Goal: Transaction & Acquisition: Purchase product/service

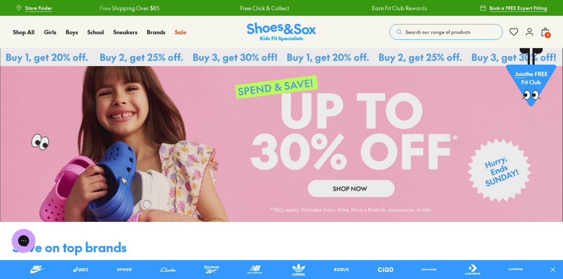
click at [546, 30] on icon at bounding box center [545, 31] width 9 height 9
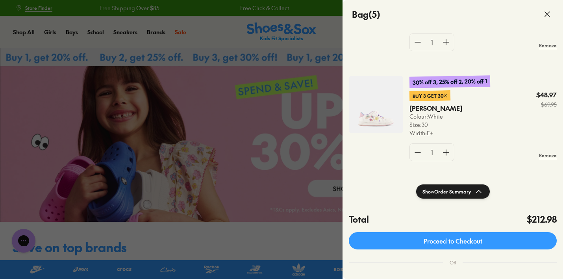
scroll to position [33, 0]
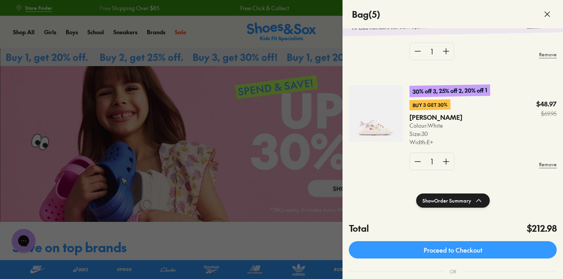
click at [548, 18] on icon at bounding box center [547, 13] width 9 height 9
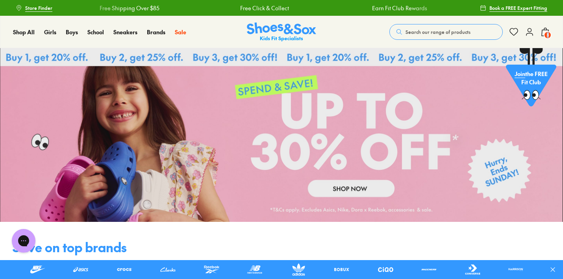
click at [548, 18] on div "Shop All Shop All Shop All Up to 30% off New Arrivals Online Only Best Sellers …" at bounding box center [281, 32] width 563 height 32
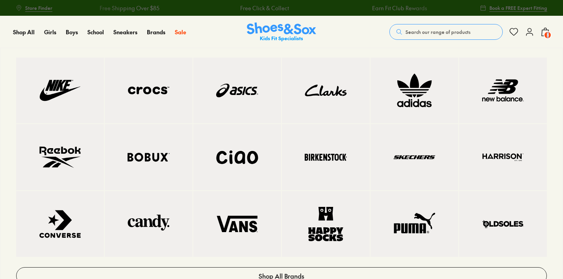
click at [58, 162] on img at bounding box center [60, 157] width 56 height 34
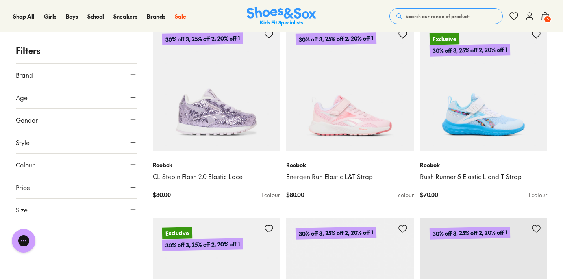
scroll to position [1859, 0]
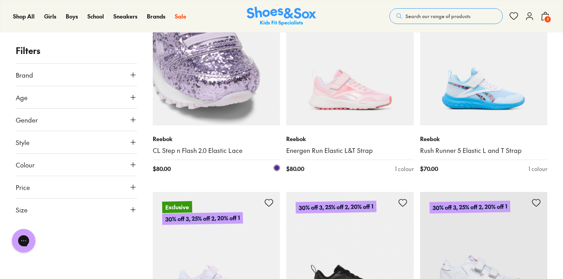
scroll to position [1822, 0]
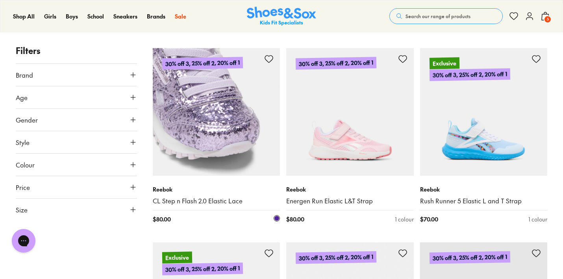
click at [213, 111] on img at bounding box center [217, 112] width 128 height 128
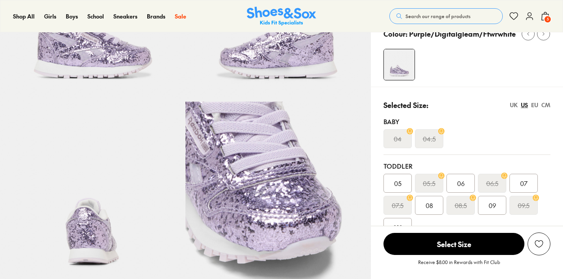
scroll to position [132, 0]
select select "*"
click at [535, 104] on div "EU" at bounding box center [534, 104] width 7 height 8
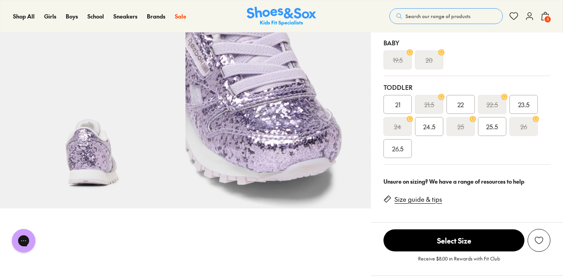
scroll to position [123, 0]
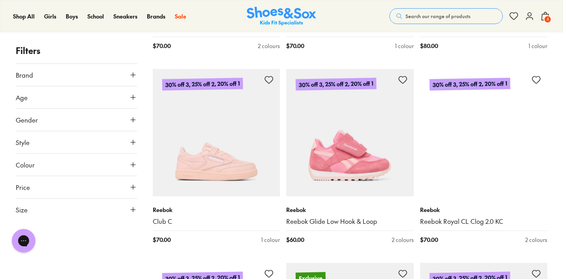
scroll to position [3371, 0]
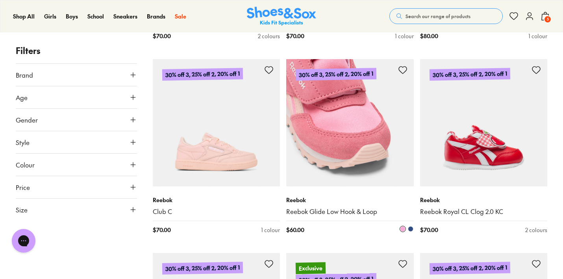
click at [342, 142] on img at bounding box center [350, 123] width 128 height 128
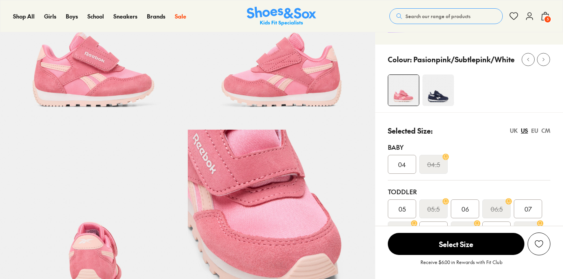
scroll to position [177, 0]
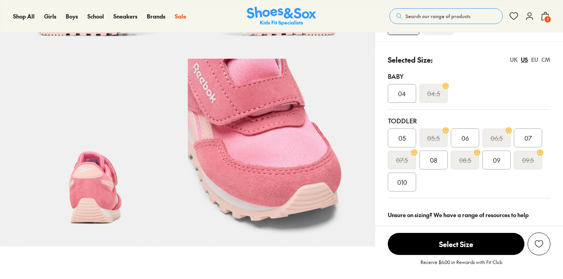
select select "*"
click at [535, 60] on div "EU" at bounding box center [534, 60] width 7 height 8
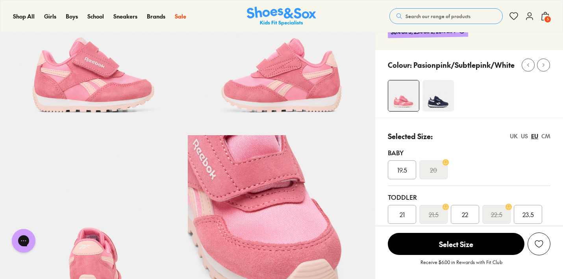
scroll to position [127, 0]
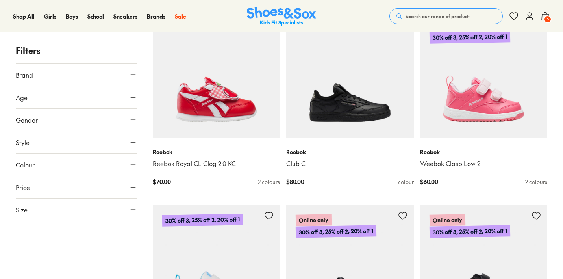
scroll to position [2087, 0]
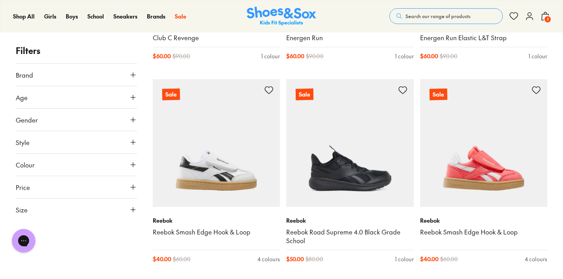
scroll to position [3827, 0]
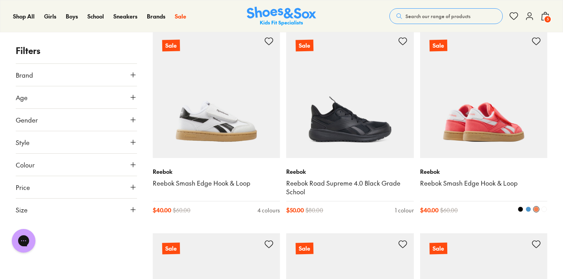
click at [480, 130] on img at bounding box center [484, 94] width 128 height 128
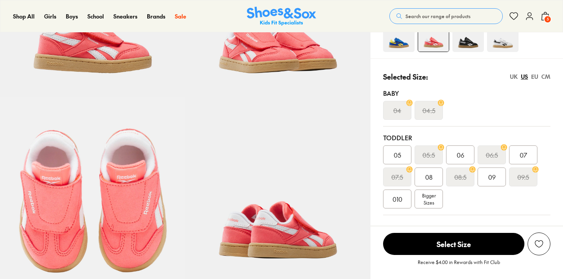
select select "*"
click at [431, 194] on span "Bigger Sizes" at bounding box center [429, 199] width 14 height 14
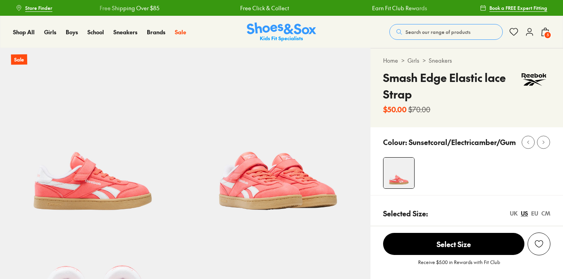
click at [535, 213] on div "EU" at bounding box center [534, 213] width 7 height 8
select select "*"
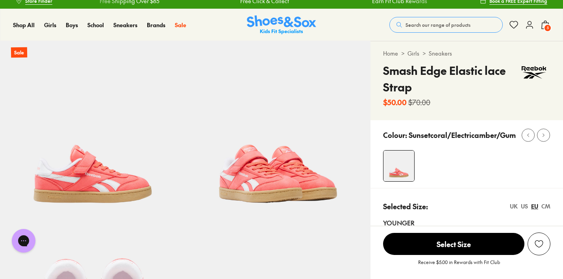
scroll to position [6, 0]
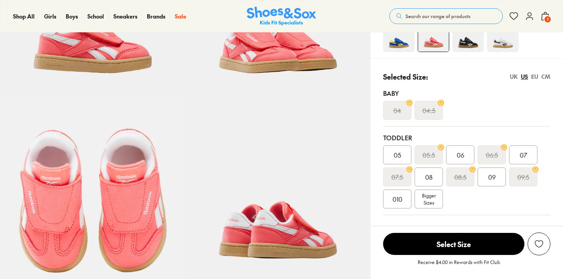
select select "*"
click at [472, 44] on img at bounding box center [469, 36] width 32 height 32
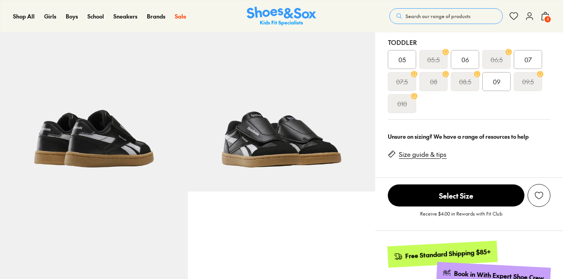
scroll to position [169, 0]
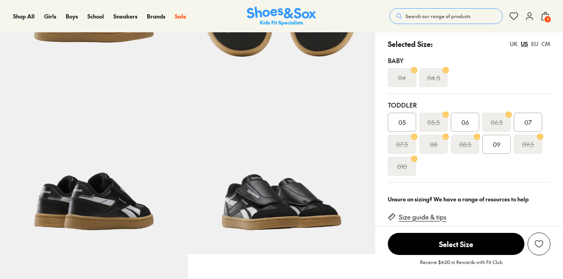
select select "*"
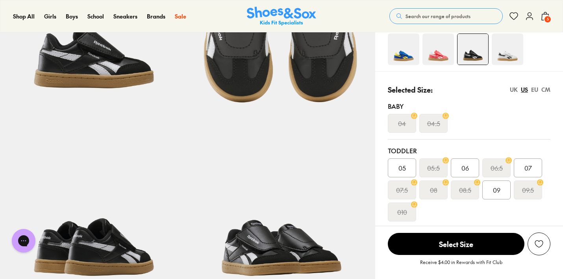
scroll to position [123, 0]
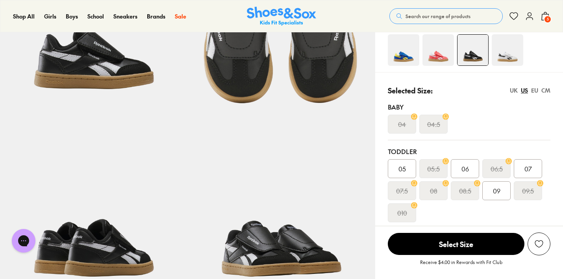
click at [508, 59] on img at bounding box center [508, 50] width 32 height 32
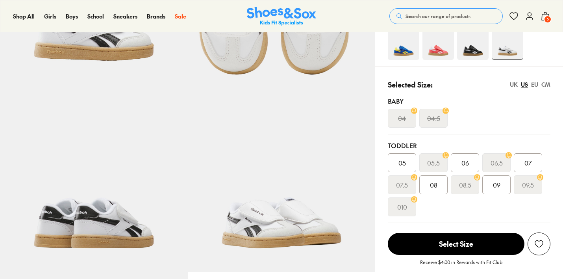
select select "*"
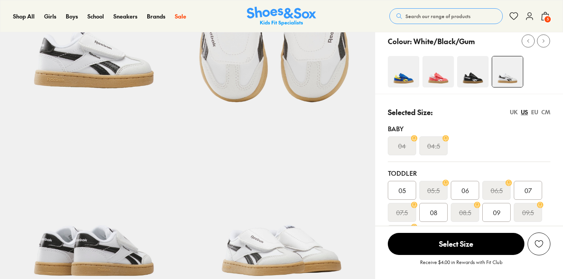
click at [402, 76] on img at bounding box center [404, 72] width 32 height 32
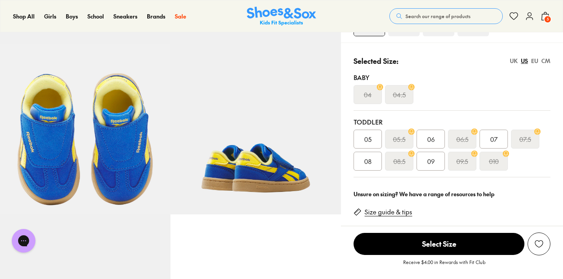
select select "*"
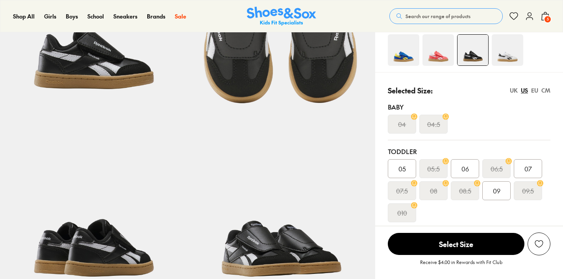
select select "*"
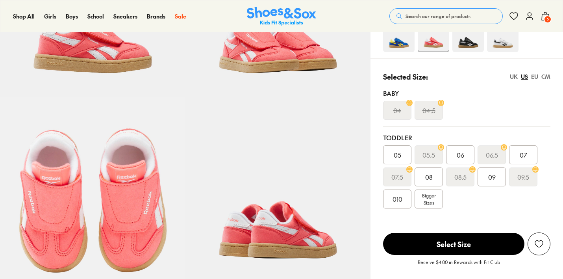
click at [535, 75] on div "EU" at bounding box center [534, 76] width 7 height 8
select select "*"
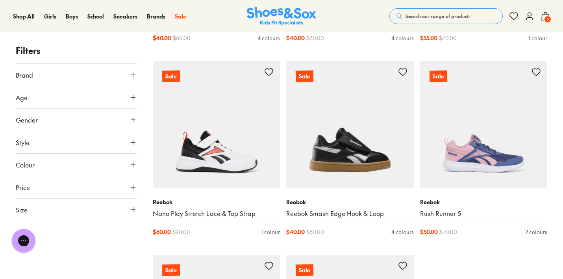
scroll to position [2056, 0]
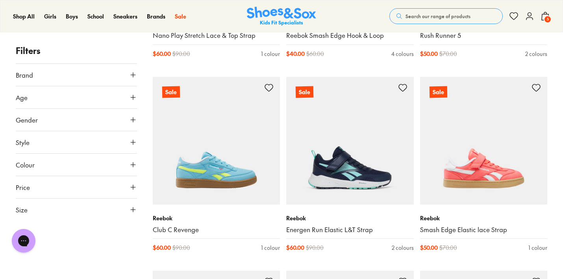
scroll to position [2230, 0]
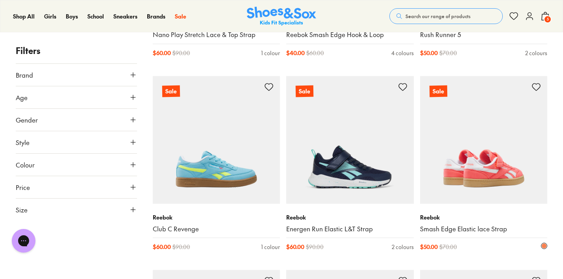
click at [487, 169] on img at bounding box center [484, 140] width 128 height 128
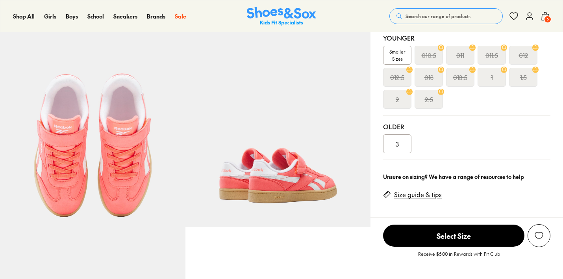
select select "*"
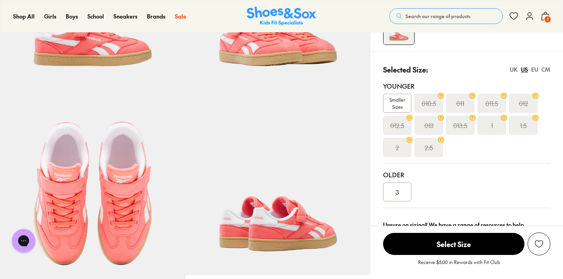
scroll to position [101, 0]
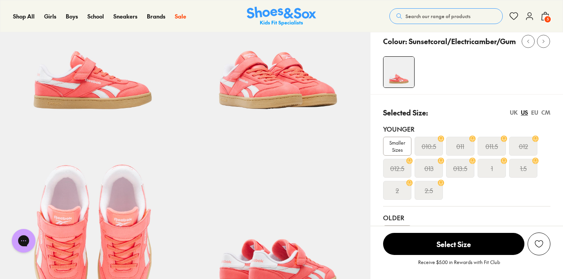
click at [535, 112] on div "EU" at bounding box center [534, 112] width 7 height 8
click at [425, 166] on s "30.5" at bounding box center [429, 167] width 12 height 9
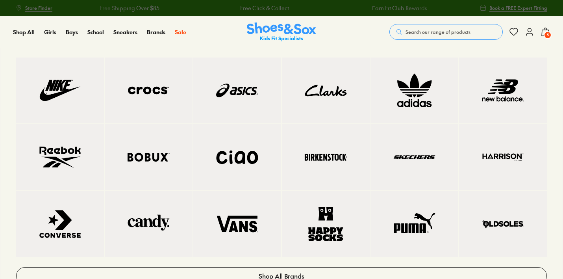
click at [418, 151] on img at bounding box center [414, 157] width 56 height 34
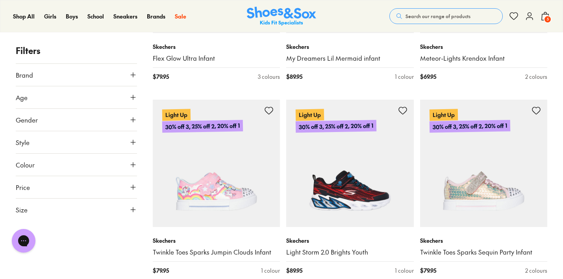
scroll to position [1816, 0]
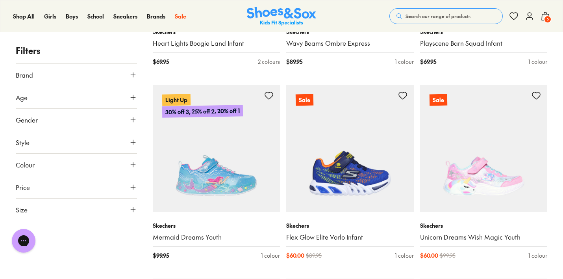
scroll to position [2229, 0]
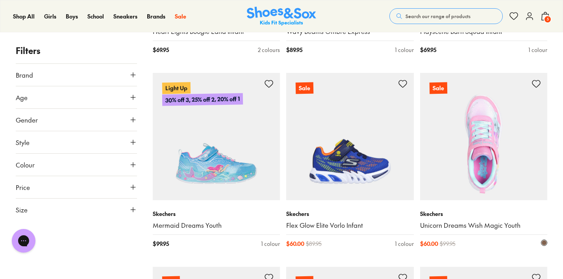
click at [484, 165] on img at bounding box center [484, 137] width 128 height 128
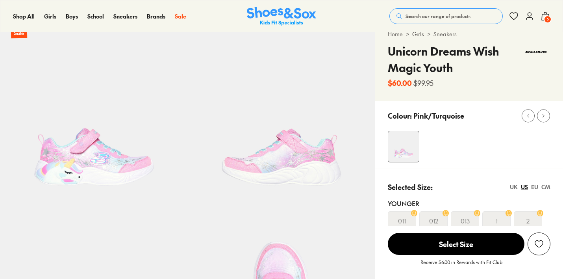
scroll to position [125, 0]
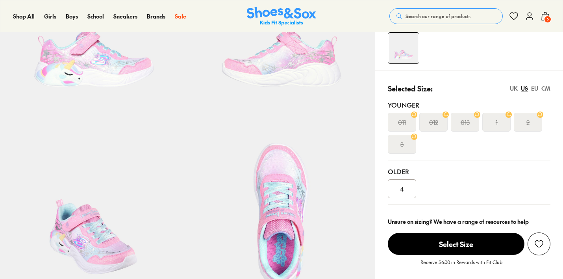
click at [535, 87] on div "EU" at bounding box center [534, 88] width 7 height 8
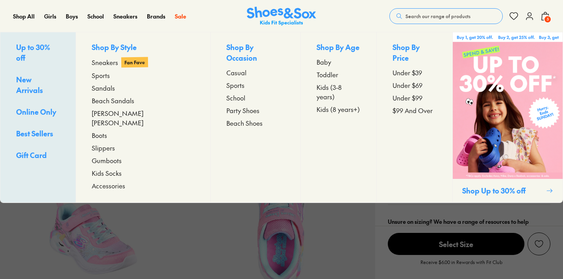
select select "*"
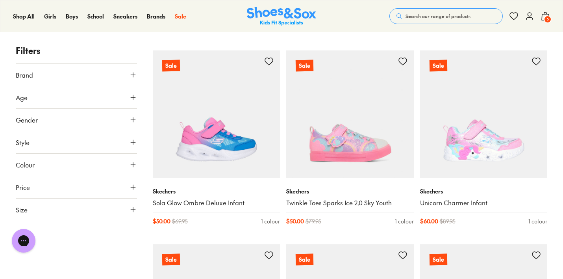
scroll to position [516, 0]
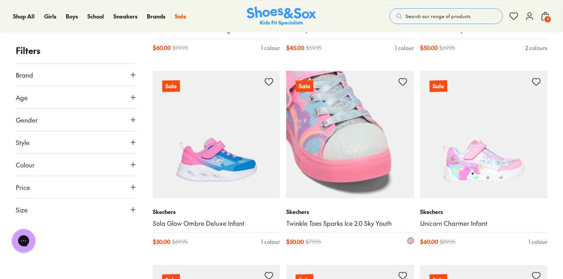
click at [349, 163] on img at bounding box center [350, 135] width 128 height 128
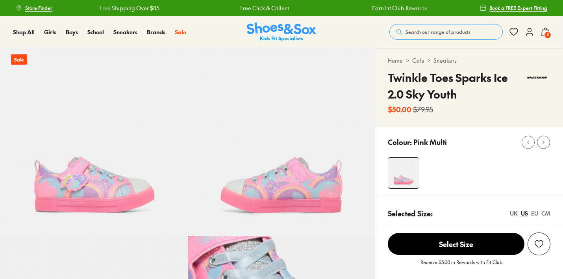
click at [535, 211] on div "EU" at bounding box center [534, 213] width 7 height 8
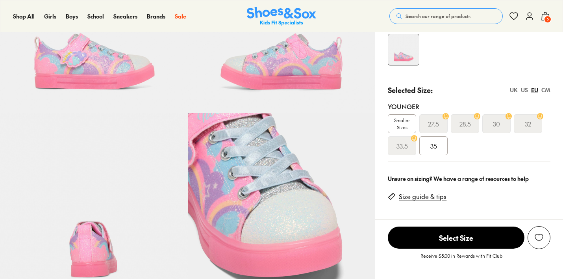
scroll to position [132, 0]
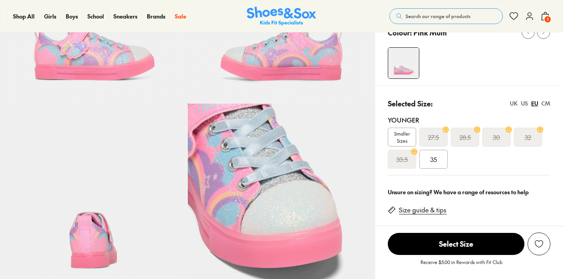
select select "*"
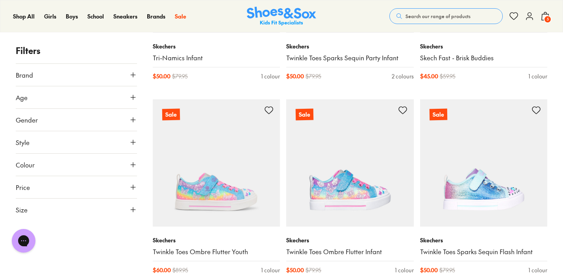
scroll to position [909, 0]
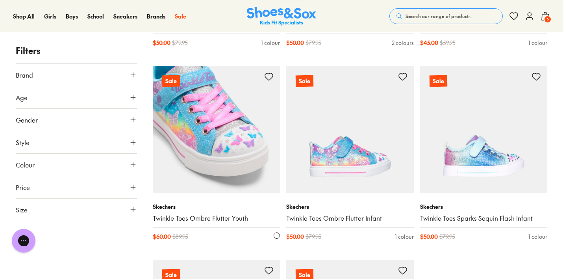
click at [197, 149] on img at bounding box center [217, 130] width 128 height 128
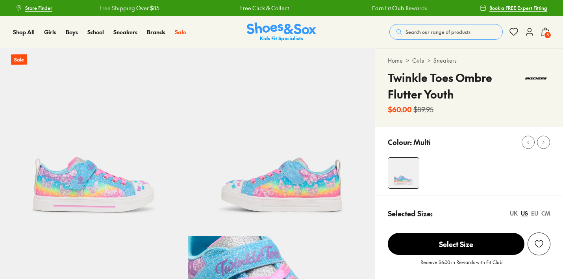
click at [535, 213] on div "EU" at bounding box center [534, 213] width 7 height 8
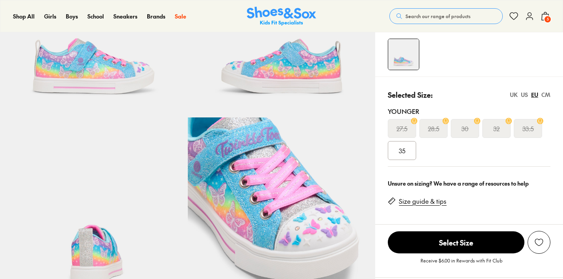
select select "*"
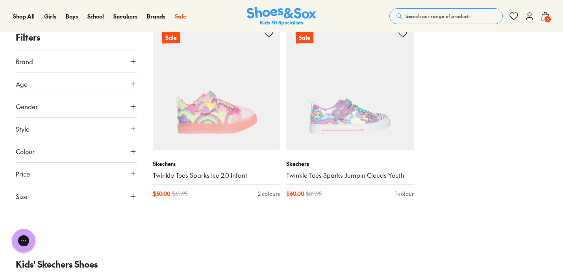
scroll to position [1147, 0]
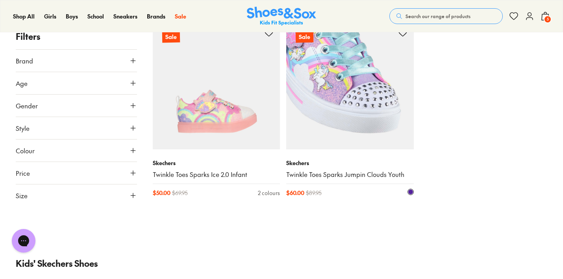
click at [338, 127] on img at bounding box center [350, 86] width 128 height 128
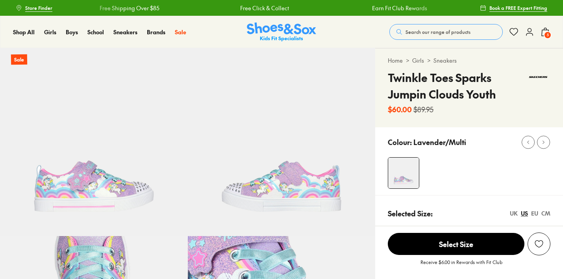
click at [533, 212] on div "EU" at bounding box center [534, 213] width 7 height 8
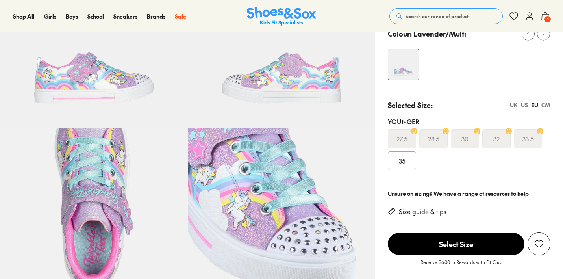
scroll to position [109, 0]
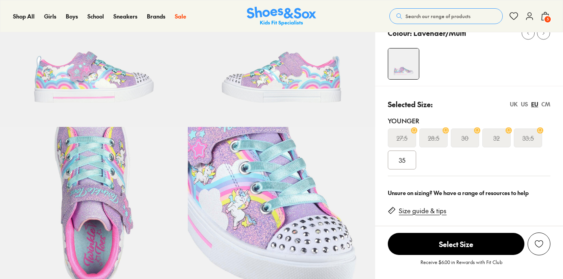
select select "*"
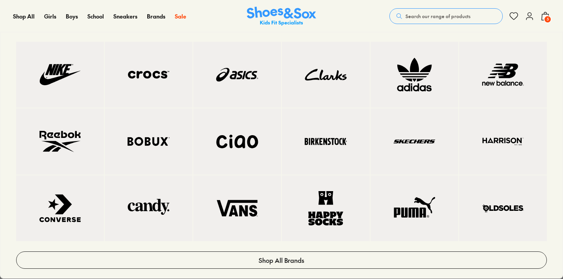
click at [66, 206] on img at bounding box center [60, 208] width 56 height 34
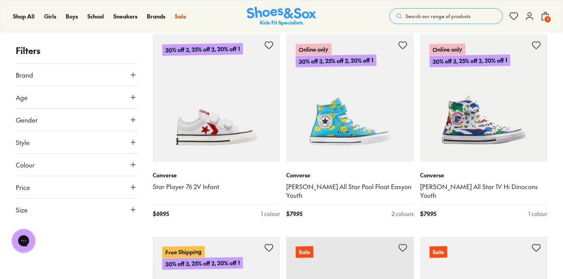
scroll to position [1720, 0]
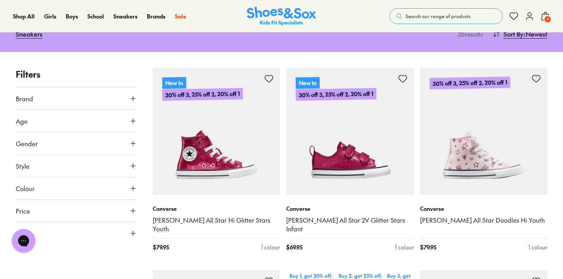
scroll to position [116, 0]
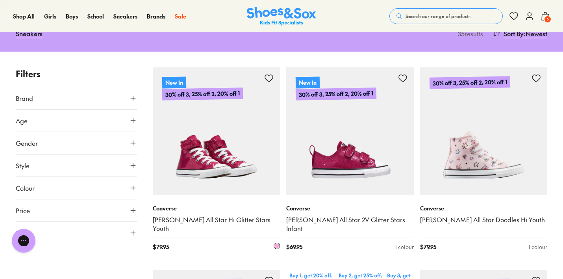
click at [204, 161] on img at bounding box center [217, 131] width 128 height 128
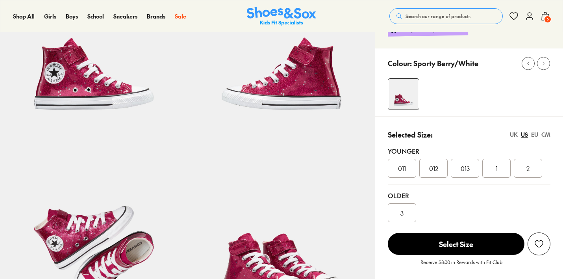
click at [534, 134] on div "EU" at bounding box center [534, 134] width 7 height 8
select select "*"
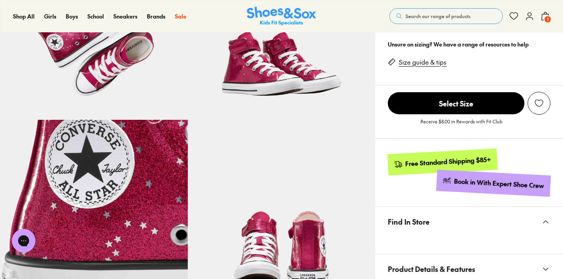
scroll to position [258, 0]
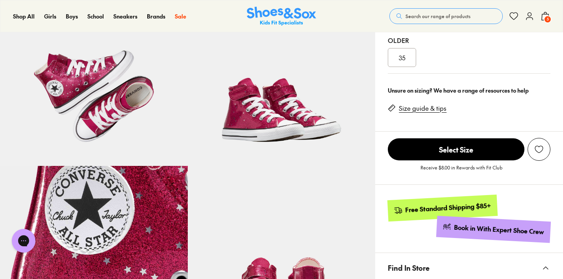
click at [254, 104] on img at bounding box center [282, 72] width 188 height 188
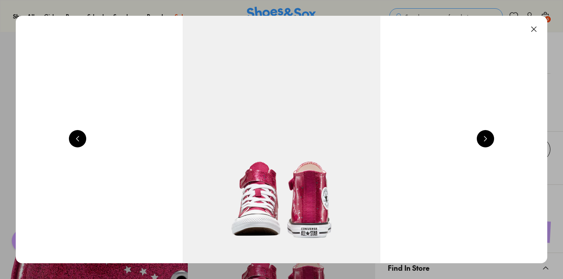
scroll to position [0, 2140]
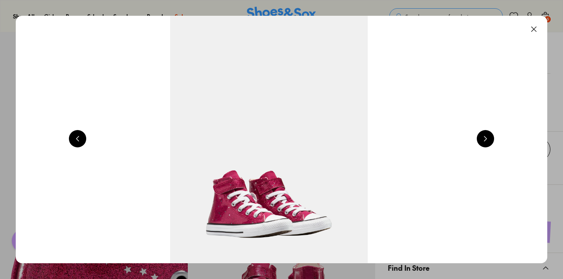
click at [266, 192] on img at bounding box center [269, 139] width 532 height 247
click at [488, 137] on button at bounding box center [485, 138] width 17 height 17
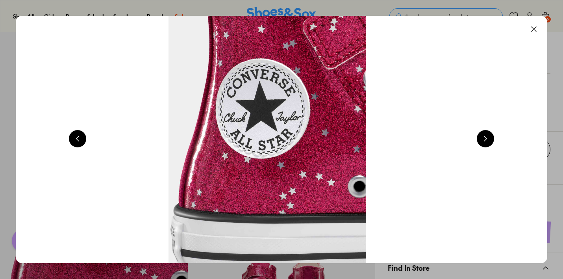
scroll to position [0, 2675]
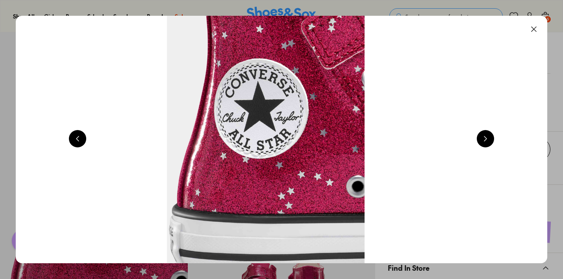
click at [488, 137] on button at bounding box center [485, 138] width 17 height 17
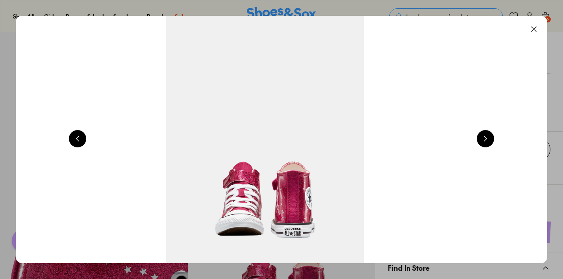
scroll to position [0, 3210]
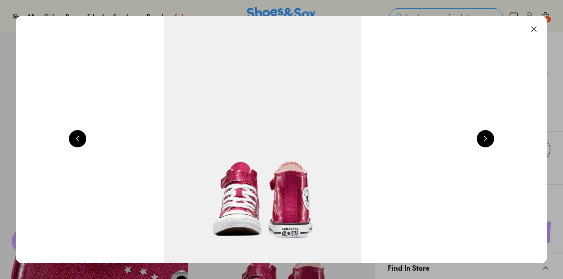
click at [488, 137] on button at bounding box center [485, 138] width 17 height 17
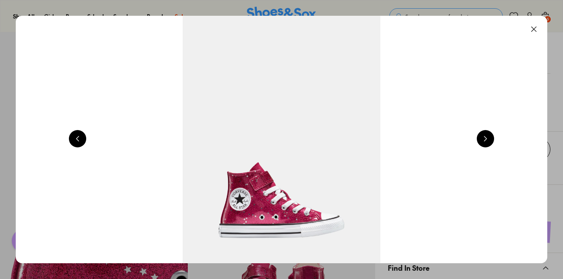
scroll to position [0, 535]
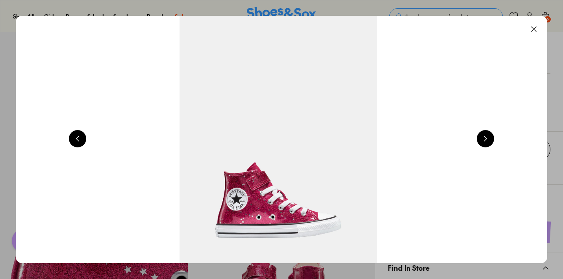
click button
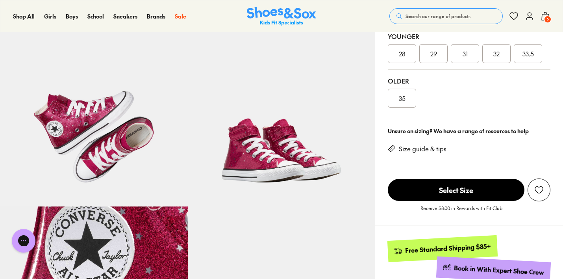
scroll to position [154, 0]
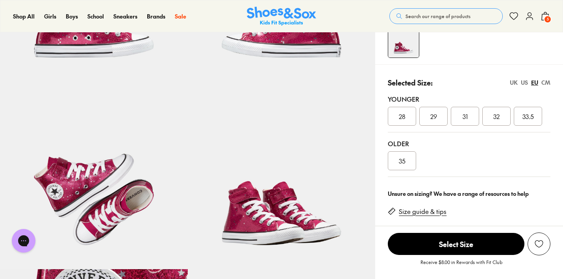
click span "32"
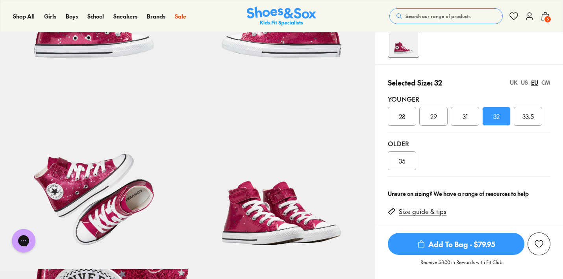
click div "UK"
click div "CM"
click span "Add To Bag - $79.95"
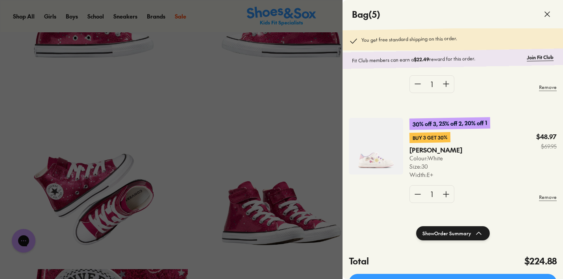
click icon
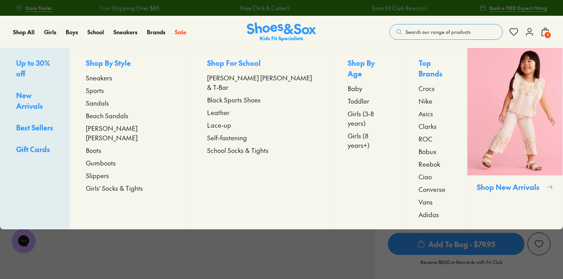
click span "Sandals"
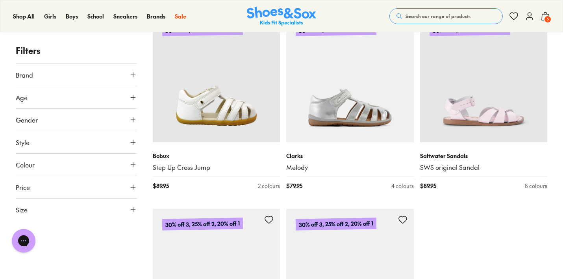
scroll to position [1907, 0]
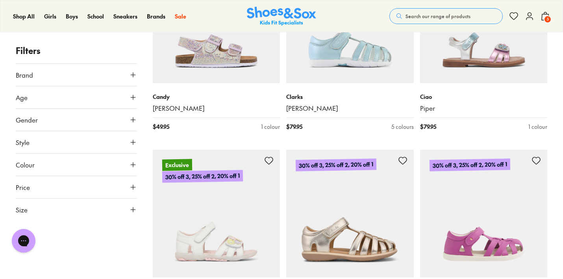
scroll to position [3938, 0]
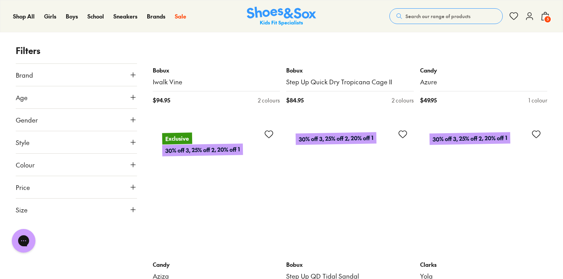
scroll to position [5913, 0]
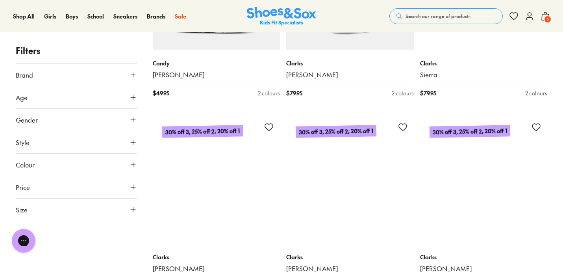
scroll to position [6475, 0]
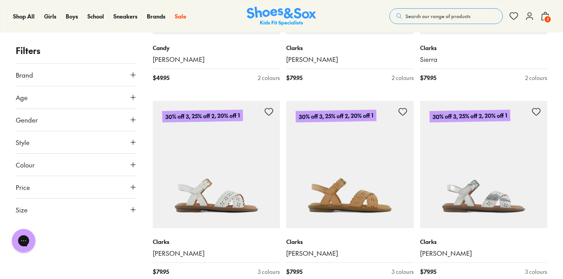
click at [545, 15] on icon at bounding box center [545, 15] width 9 height 9
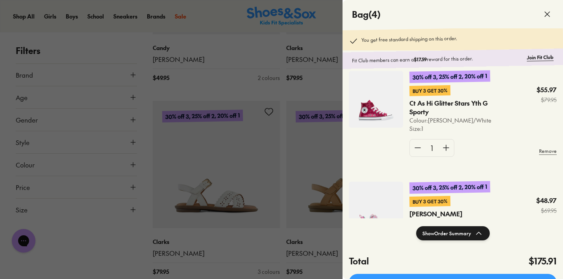
scroll to position [0, 0]
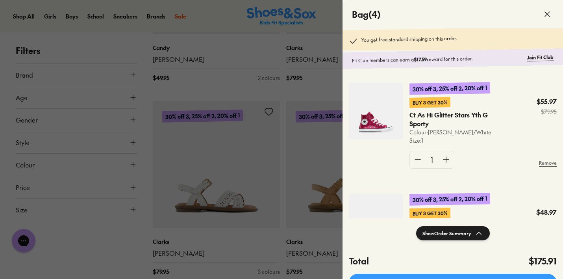
click at [546, 15] on icon at bounding box center [547, 13] width 9 height 9
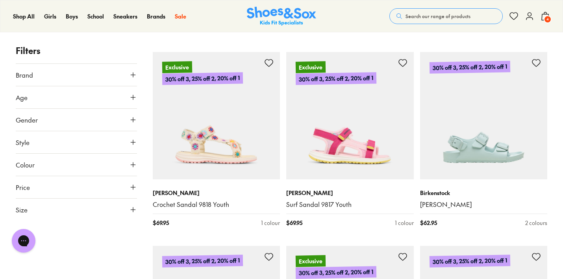
scroll to position [7494, 0]
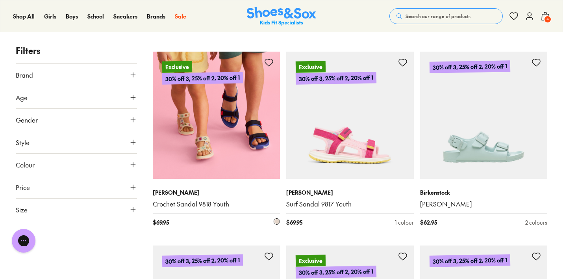
click at [215, 145] on img at bounding box center [217, 116] width 128 height 128
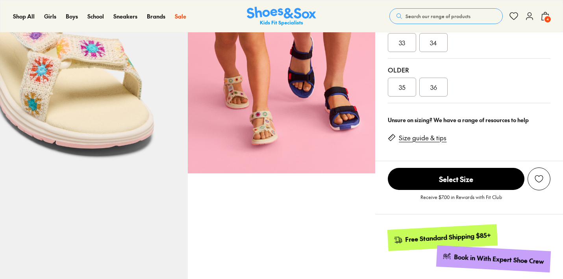
scroll to position [249, 0]
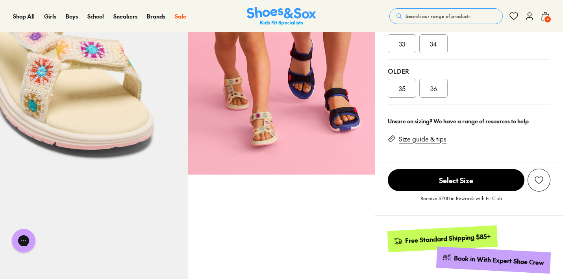
select select "*"
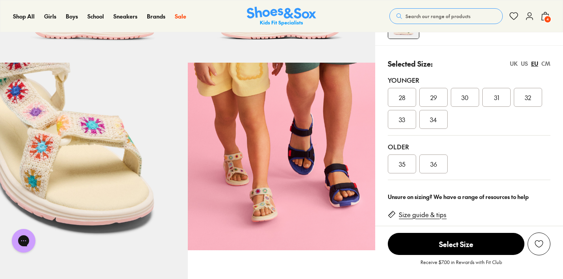
scroll to position [166, 0]
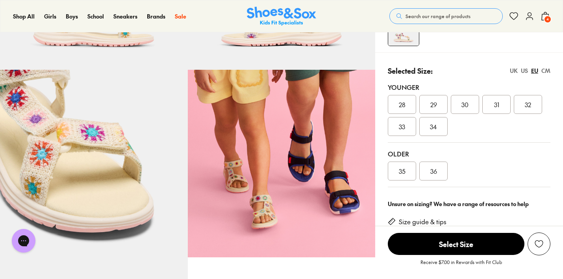
click at [58, 135] on img at bounding box center [94, 164] width 188 height 188
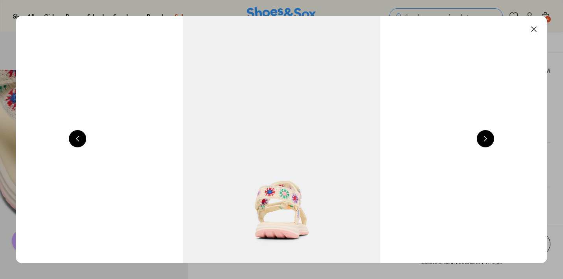
scroll to position [0, 1605]
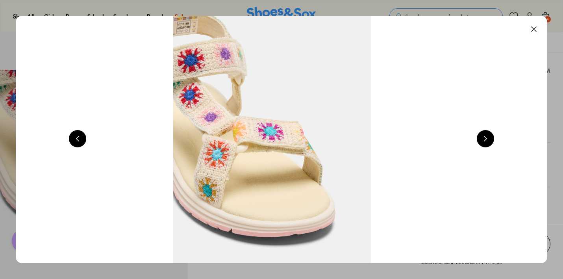
click at [490, 139] on button at bounding box center [485, 138] width 17 height 17
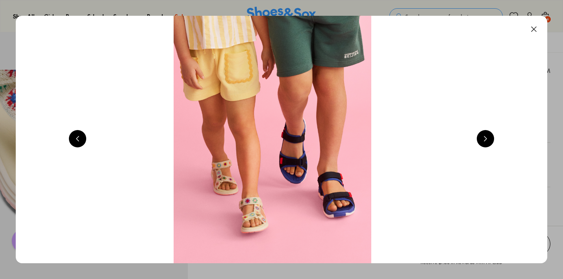
scroll to position [0, 2140]
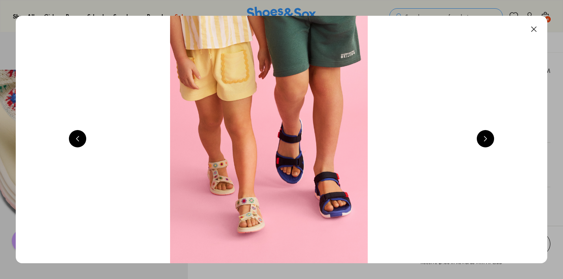
click at [490, 139] on button at bounding box center [485, 138] width 17 height 17
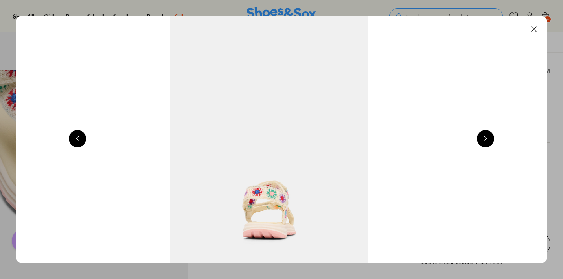
scroll to position [0, 2675]
click at [490, 139] on button at bounding box center [485, 138] width 17 height 17
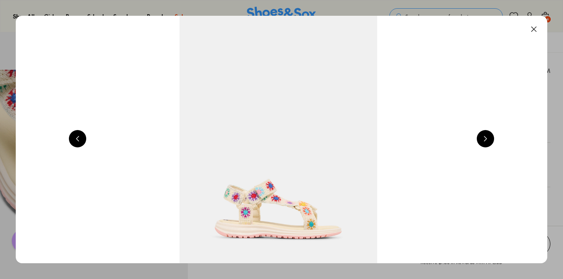
click at [490, 139] on button at bounding box center [485, 138] width 17 height 17
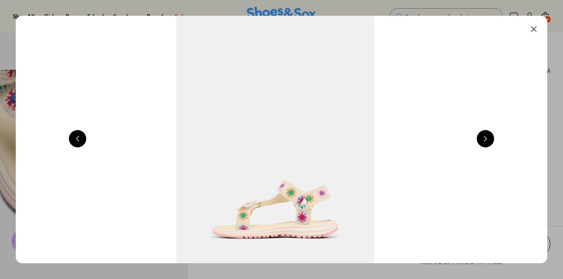
click at [490, 139] on button at bounding box center [485, 138] width 17 height 17
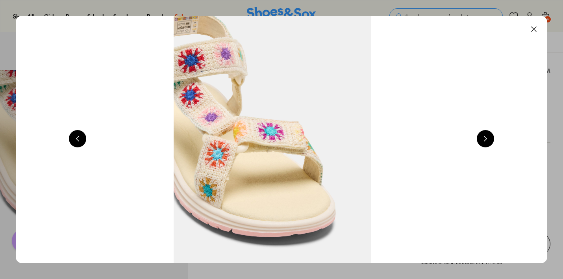
scroll to position [0, 1605]
click at [539, 28] on button at bounding box center [534, 28] width 17 height 17
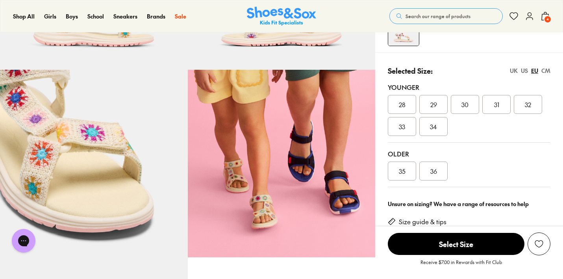
click at [513, 71] on div "UK" at bounding box center [514, 71] width 8 height 8
click at [533, 106] on div "013" at bounding box center [528, 104] width 28 height 19
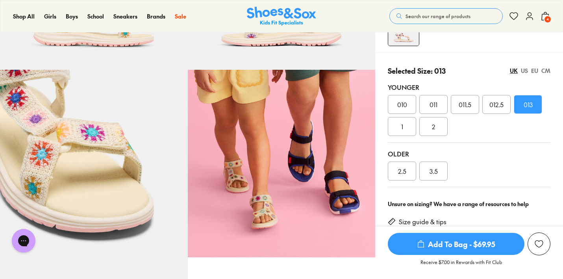
click at [450, 239] on span "Add To Bag - $69.95" at bounding box center [456, 244] width 137 height 22
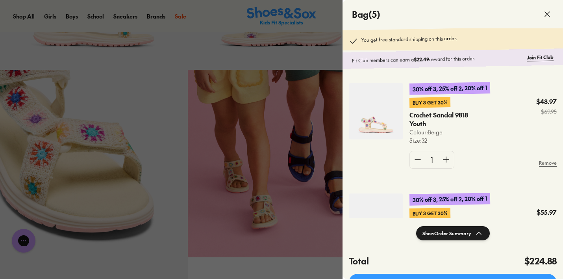
click at [549, 14] on icon at bounding box center [547, 13] width 9 height 9
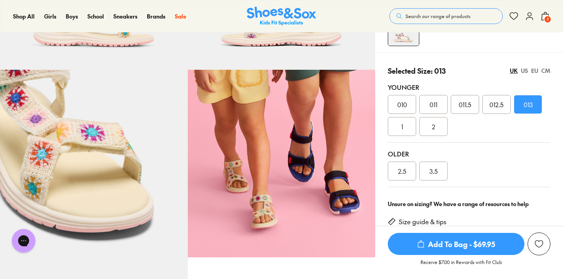
click at [535, 70] on div "EU" at bounding box center [534, 71] width 7 height 8
click at [513, 69] on div "UK" at bounding box center [514, 71] width 8 height 8
click at [533, 70] on div "EU" at bounding box center [534, 71] width 7 height 8
click at [496, 106] on span "31" at bounding box center [496, 104] width 5 height 9
click at [459, 245] on span "Add To Bag - $69.95" at bounding box center [456, 244] width 137 height 22
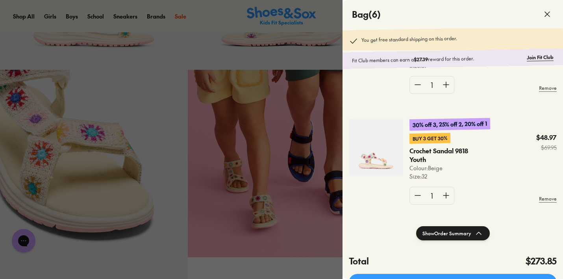
scroll to position [77, 0]
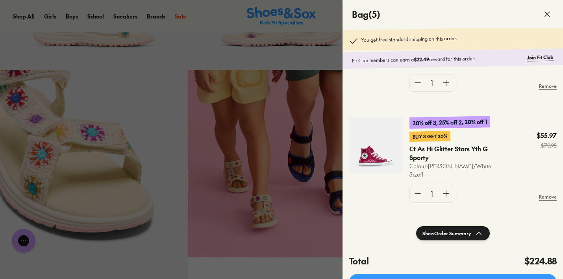
click at [545, 16] on icon at bounding box center [547, 13] width 9 height 9
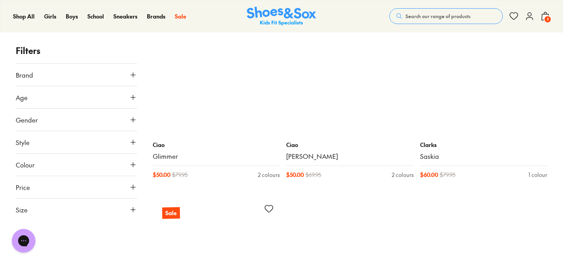
scroll to position [4094, 0]
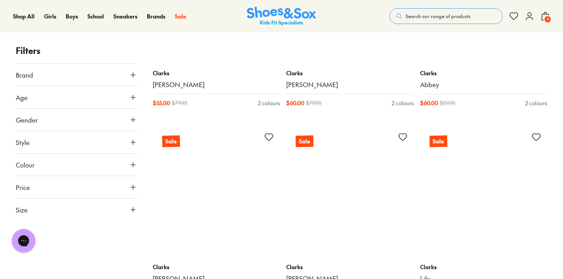
scroll to position [5571, 0]
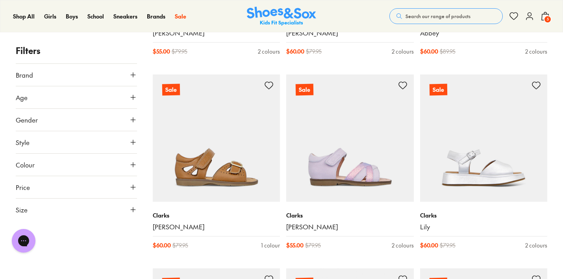
click at [548, 20] on span "5" at bounding box center [548, 19] width 8 height 8
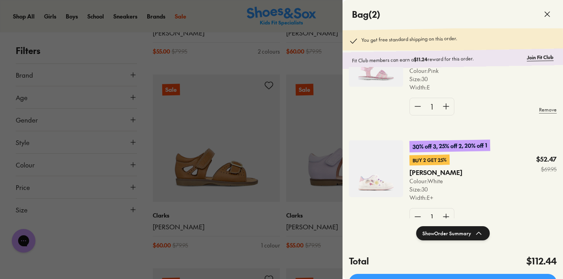
scroll to position [0, 0]
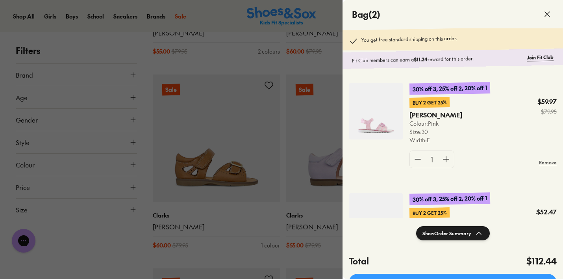
click at [545, 12] on use at bounding box center [547, 14] width 5 height 5
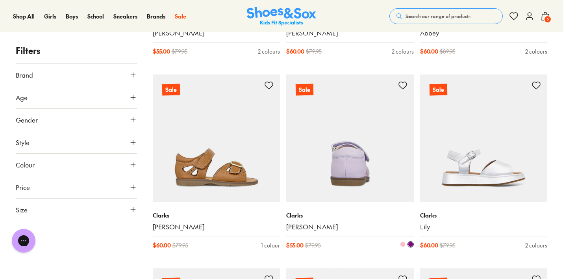
click at [341, 158] on img at bounding box center [350, 138] width 128 height 128
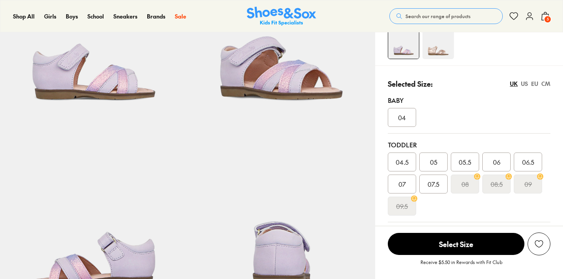
click at [537, 59] on div at bounding box center [475, 44] width 175 height 32
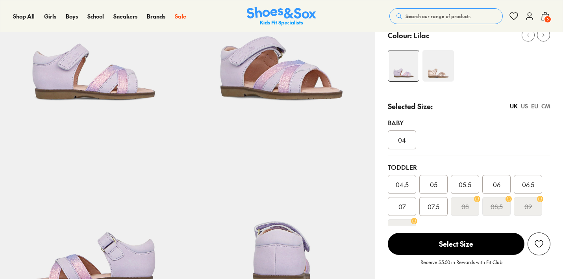
select select "*"
click at [535, 108] on div "EU" at bounding box center [534, 106] width 7 height 8
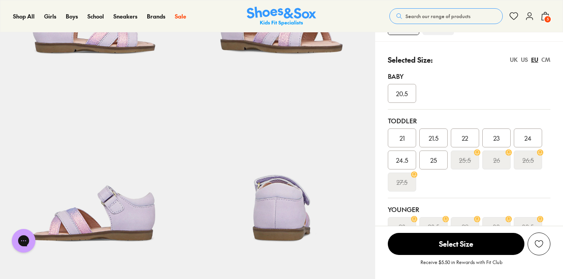
scroll to position [130, 0]
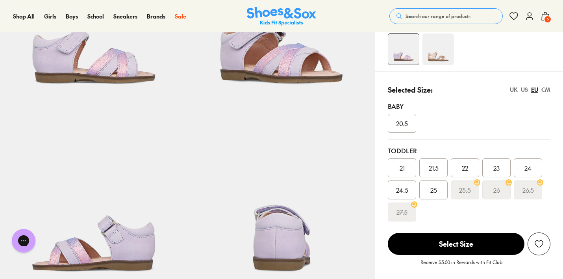
click at [440, 61] on img at bounding box center [439, 49] width 32 height 32
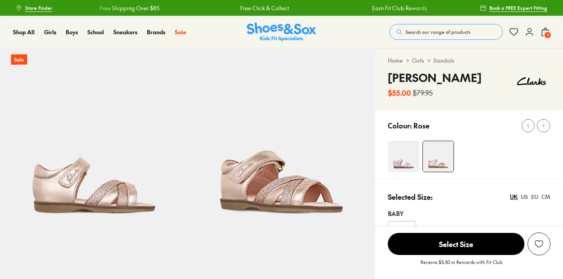
click at [537, 195] on div "EU" at bounding box center [534, 197] width 7 height 8
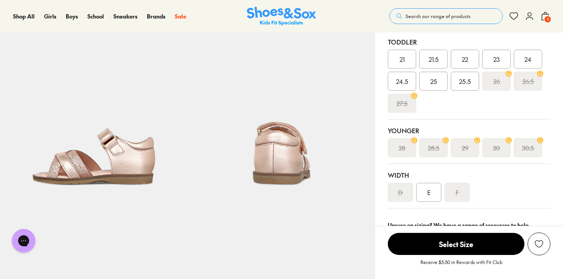
select select "*"
click at [425, 197] on div "E" at bounding box center [428, 192] width 25 height 19
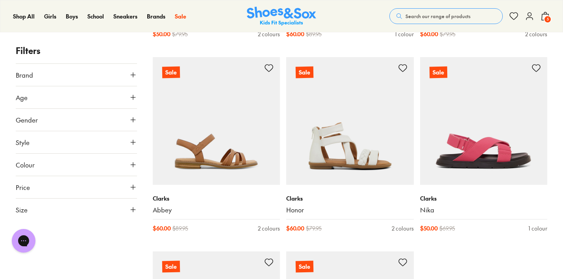
scroll to position [1914, 0]
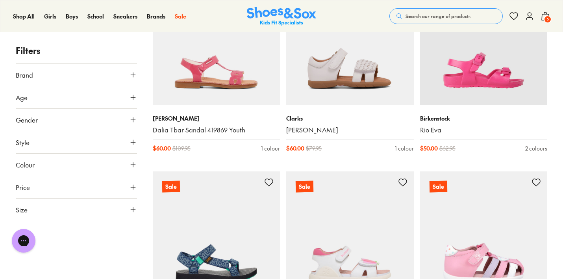
scroll to position [2288, 0]
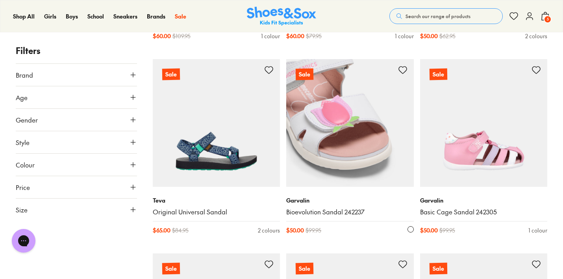
click at [363, 138] on img at bounding box center [350, 123] width 128 height 128
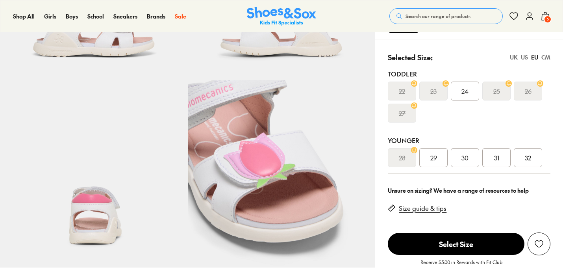
select select "*"
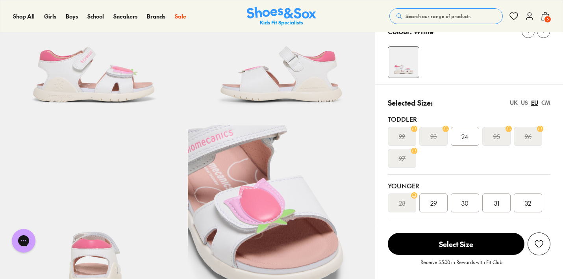
scroll to position [110, 0]
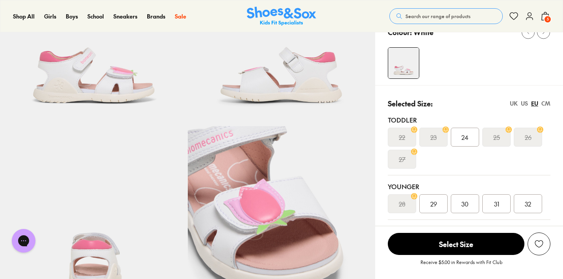
click at [91, 58] on img at bounding box center [94, 32] width 188 height 188
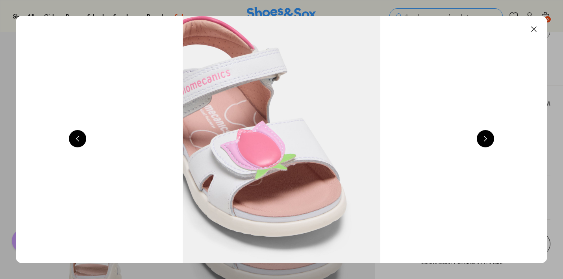
scroll to position [0, 535]
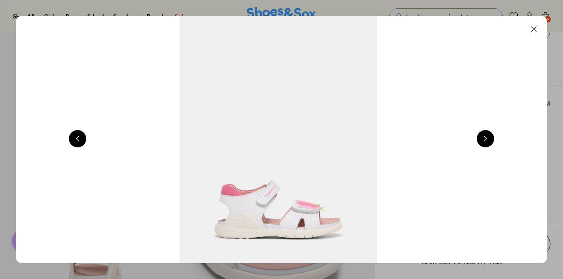
click at [491, 140] on button at bounding box center [485, 138] width 17 height 17
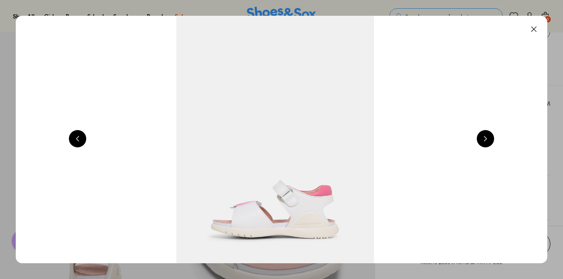
click at [491, 140] on button at bounding box center [485, 138] width 17 height 17
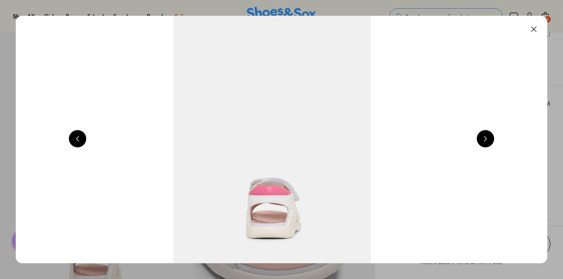
click at [491, 140] on button at bounding box center [485, 138] width 17 height 17
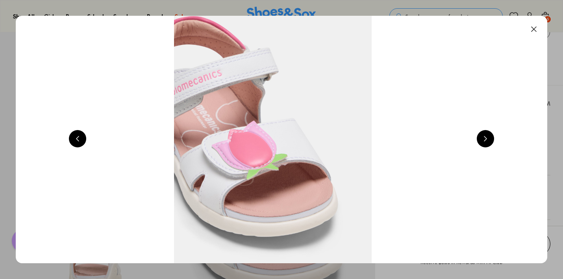
scroll to position [0, 2140]
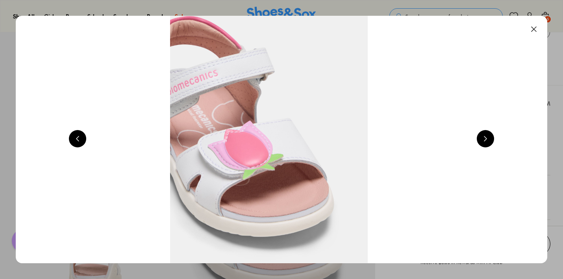
click at [536, 29] on button at bounding box center [534, 28] width 17 height 17
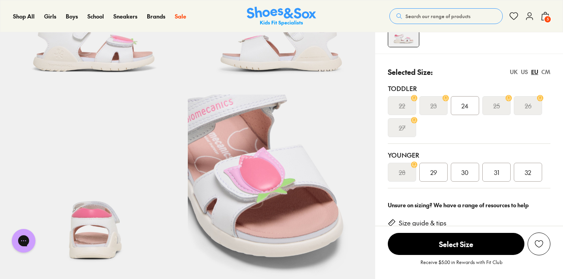
scroll to position [141, 0]
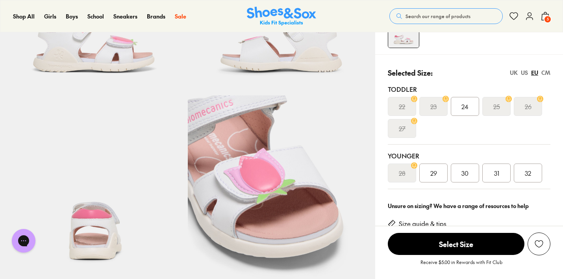
click at [515, 71] on div "UK" at bounding box center [514, 73] width 8 height 8
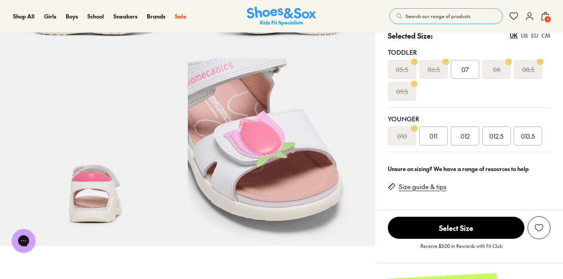
scroll to position [236, 0]
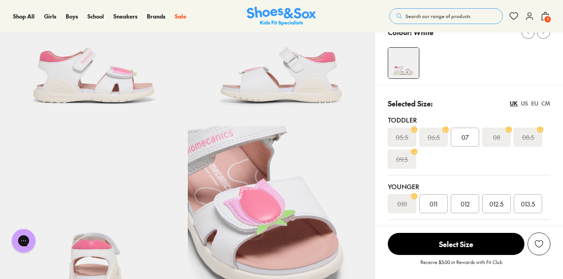
scroll to position [110, 0]
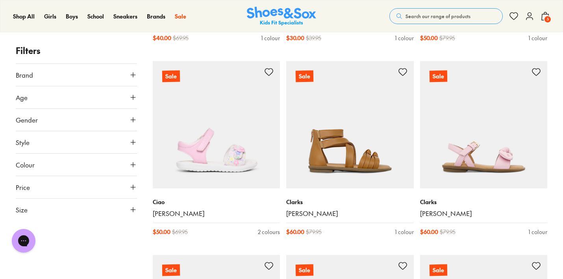
scroll to position [1928, 0]
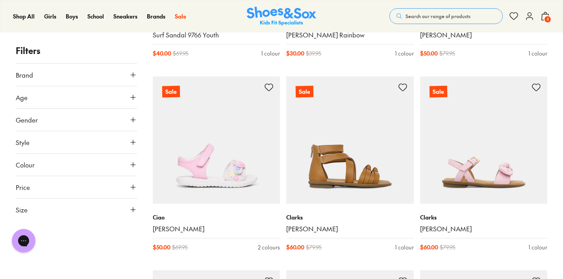
scroll to position [1696, 0]
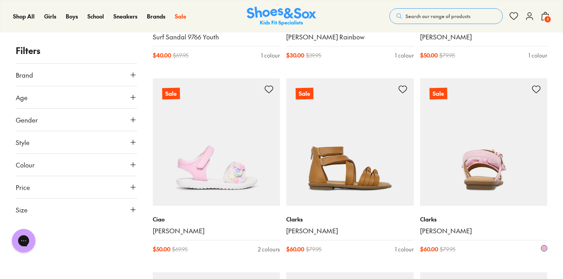
click at [498, 164] on img at bounding box center [484, 142] width 128 height 128
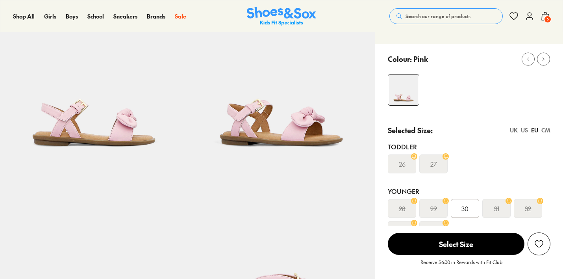
select select "*"
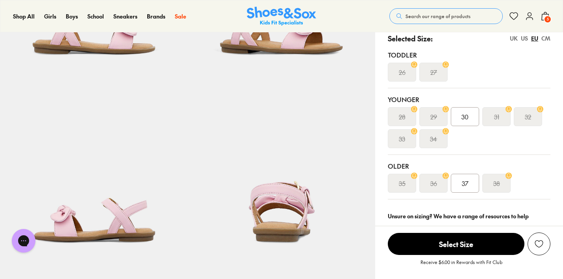
click at [515, 39] on div "UK" at bounding box center [514, 38] width 8 height 8
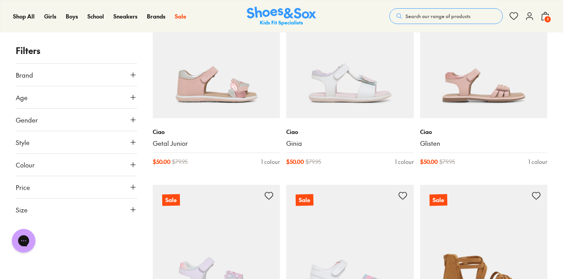
scroll to position [1124, 0]
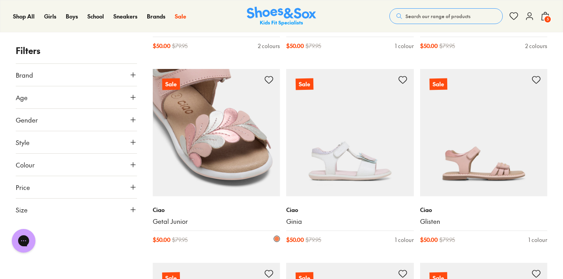
click at [230, 137] on img at bounding box center [217, 133] width 128 height 128
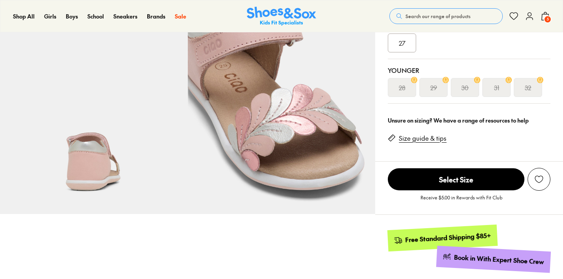
scroll to position [149, 0]
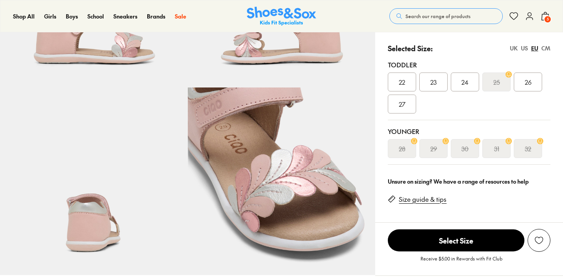
select select "*"
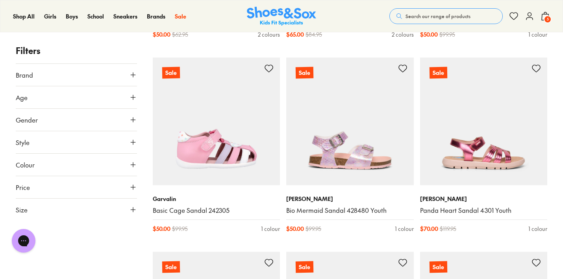
scroll to position [347, 0]
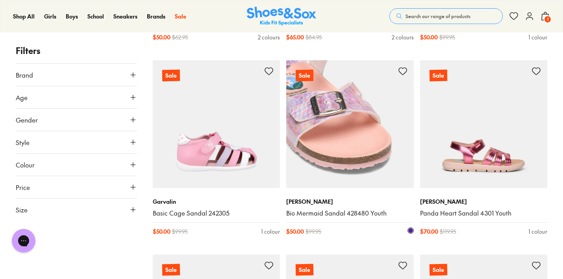
click at [391, 155] on img at bounding box center [350, 124] width 128 height 128
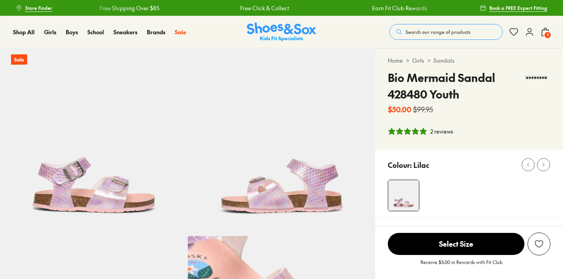
scroll to position [108, 0]
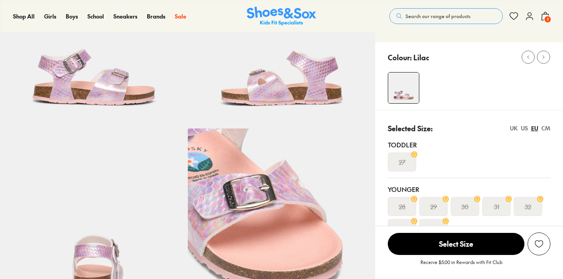
select select "*"
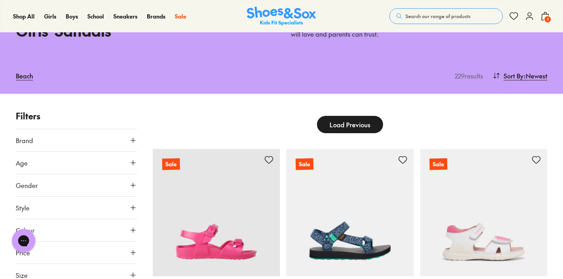
scroll to position [87, 0]
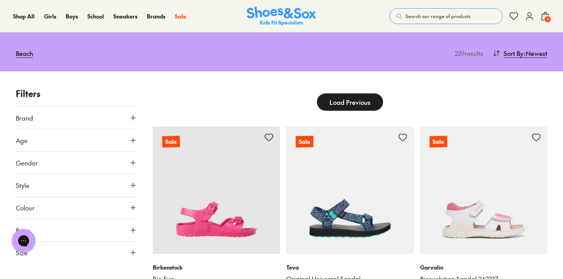
click at [357, 103] on span "Load Previous" at bounding box center [350, 101] width 41 height 9
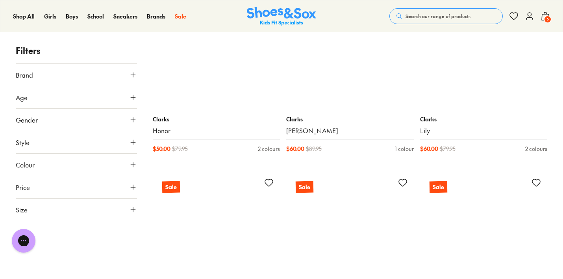
scroll to position [1673, 0]
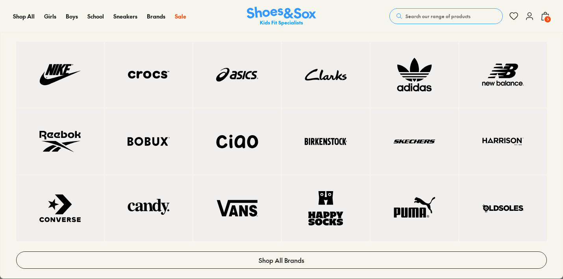
click at [422, 79] on img at bounding box center [414, 75] width 56 height 34
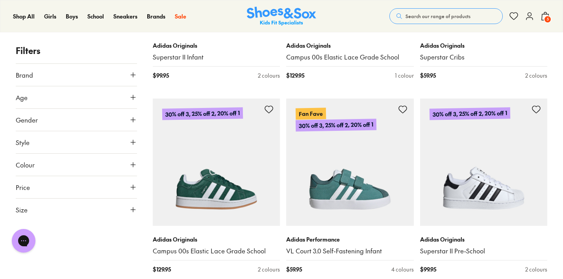
scroll to position [1060, 0]
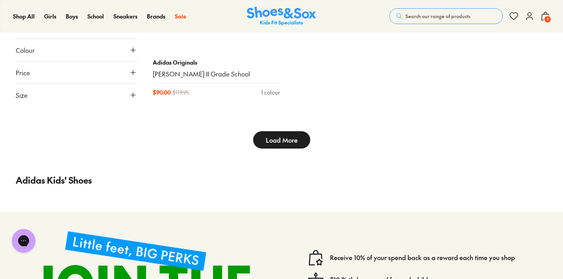
scroll to position [4319, 0]
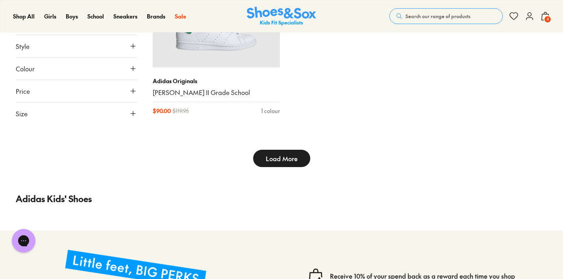
click at [273, 154] on span "Load More" at bounding box center [282, 158] width 32 height 9
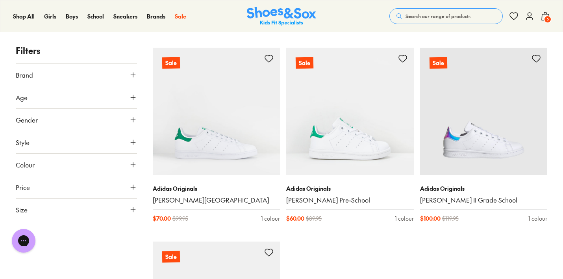
scroll to position [5736, 0]
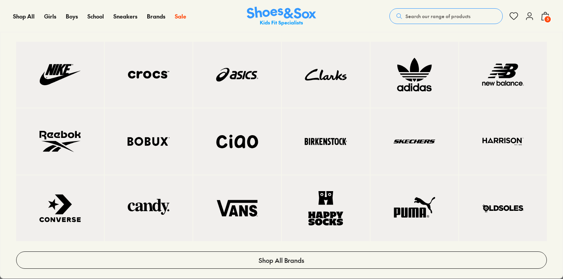
click at [494, 204] on img at bounding box center [503, 208] width 56 height 34
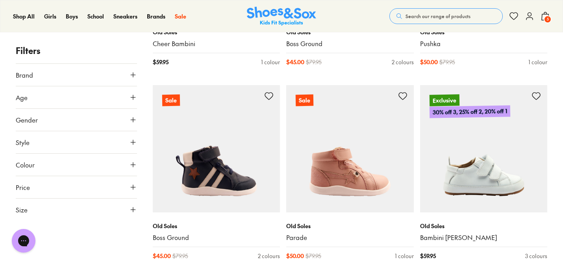
scroll to position [1865, 0]
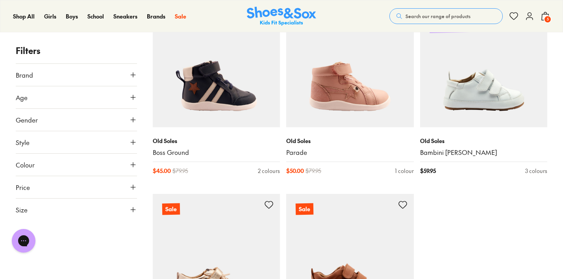
scroll to position [2040, 0]
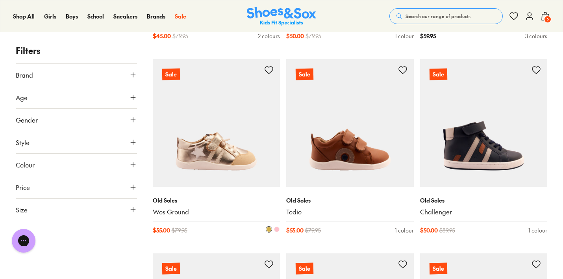
click at [196, 157] on img at bounding box center [217, 123] width 128 height 128
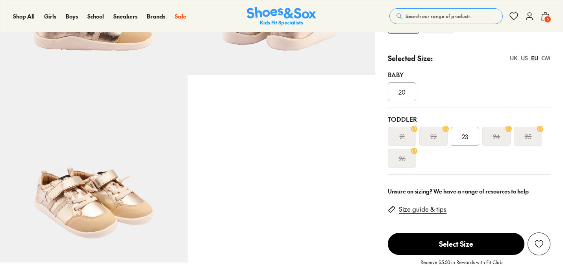
select select "*"
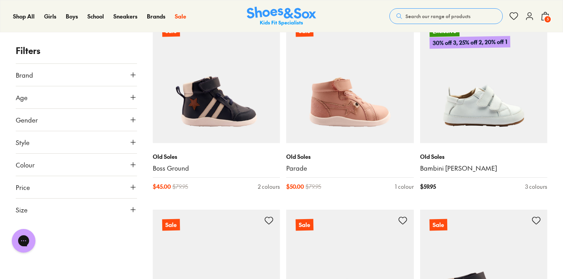
scroll to position [1844, 0]
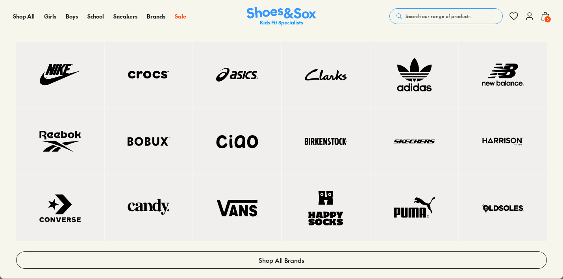
click at [149, 138] on img at bounding box center [149, 141] width 56 height 34
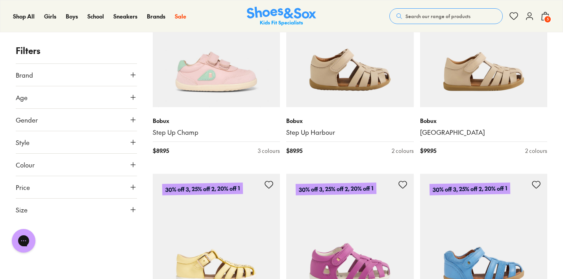
scroll to position [1771, 0]
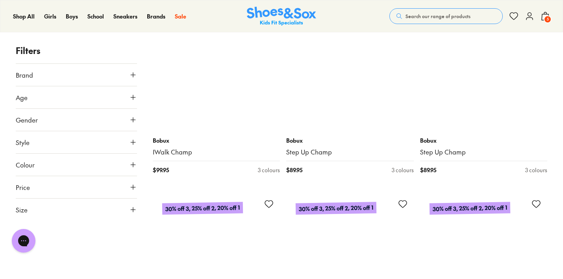
scroll to position [3888, 0]
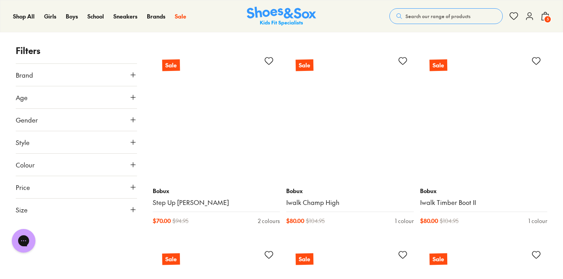
scroll to position [5981, 0]
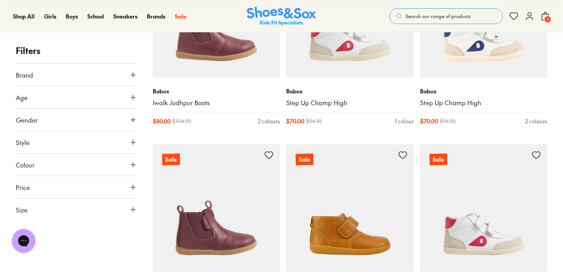
scroll to position [6169, 0]
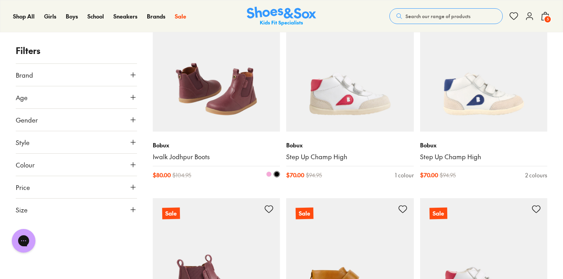
click at [202, 104] on img at bounding box center [217, 68] width 128 height 128
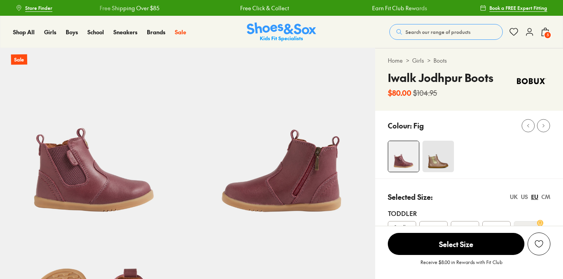
click at [430, 158] on img at bounding box center [439, 157] width 32 height 32
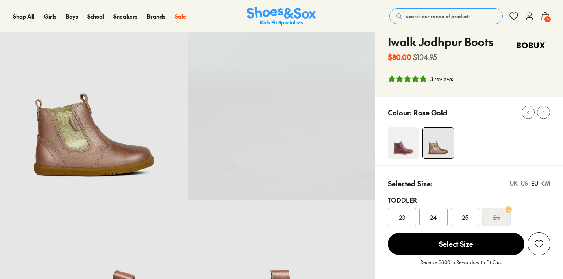
select select "*"
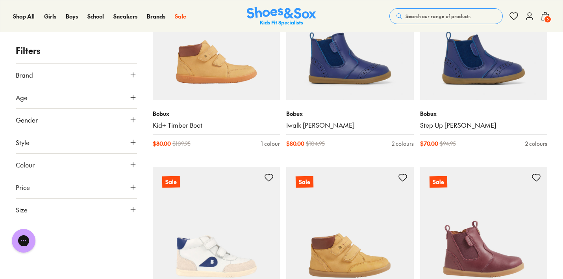
scroll to position [1771, 0]
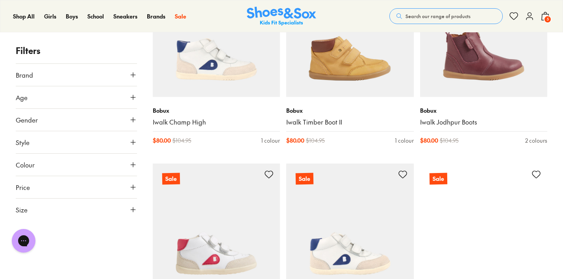
scroll to position [2137, 0]
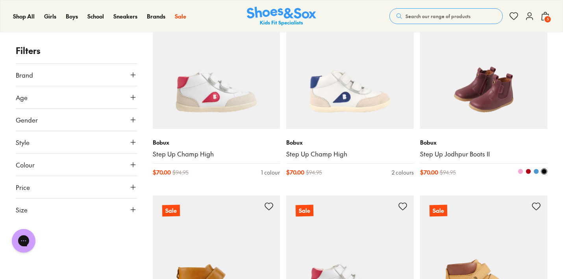
click at [500, 97] on img at bounding box center [484, 65] width 128 height 128
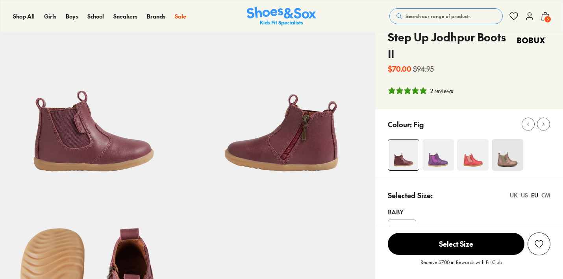
scroll to position [138, 0]
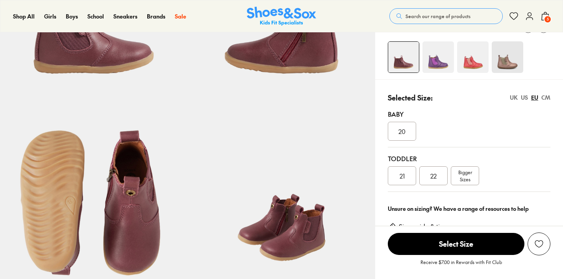
select select "*"
click at [470, 170] on span "Bigger Sizes" at bounding box center [466, 176] width 14 height 14
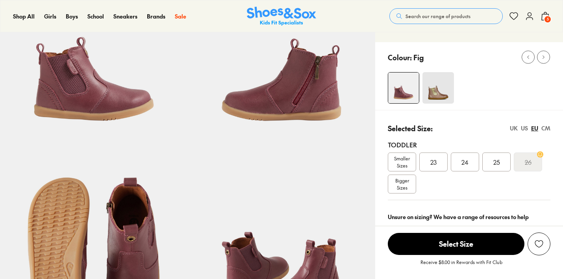
select select "*"
click at [401, 185] on span "Bigger Sizes" at bounding box center [403, 184] width 14 height 14
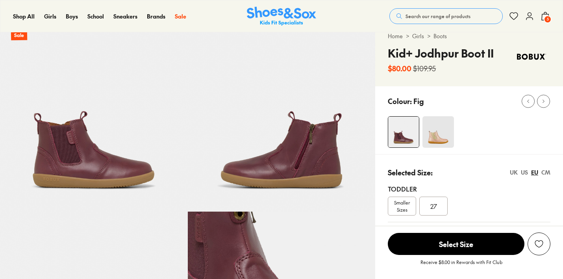
select select "*"
click at [442, 136] on img at bounding box center [439, 132] width 32 height 32
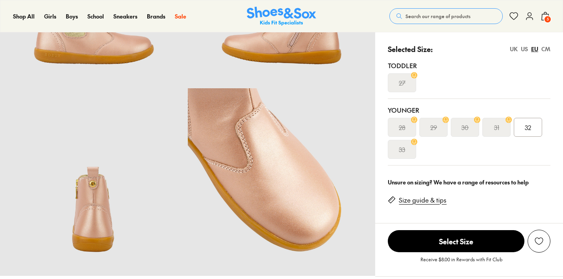
select select "*"
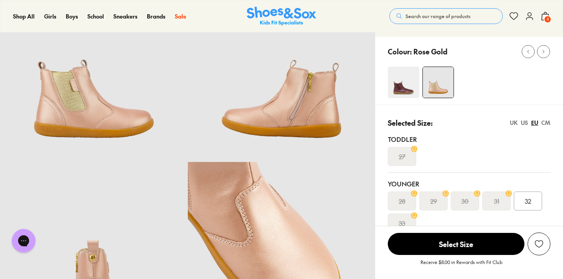
click at [530, 199] on span "32" at bounding box center [528, 200] width 6 height 9
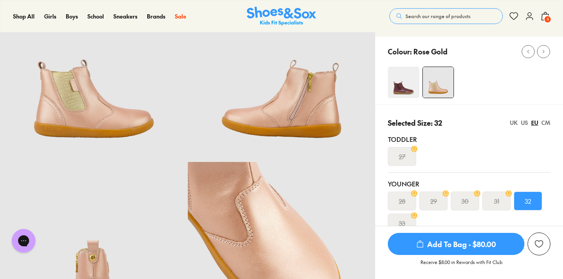
click at [514, 121] on div "UK" at bounding box center [514, 123] width 8 height 8
click at [538, 124] on div "EU" at bounding box center [534, 123] width 7 height 8
click at [546, 123] on div "CM" at bounding box center [546, 123] width 9 height 8
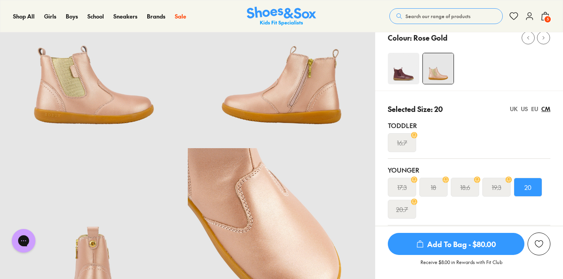
scroll to position [85, 0]
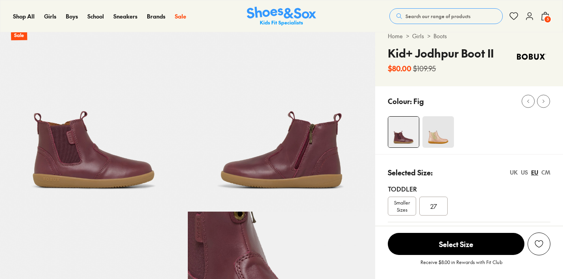
scroll to position [24, 0]
select select "*"
